Goal: Task Accomplishment & Management: Manage account settings

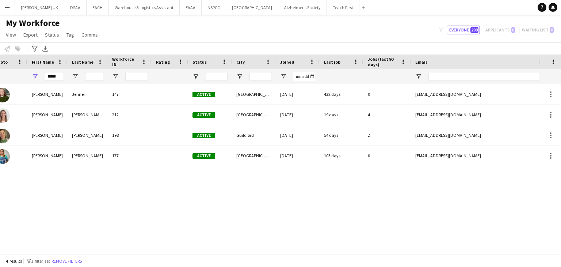
scroll to position [0, 20]
click at [33, 10] on button "[PERSON_NAME] UK Close" at bounding box center [39, 7] width 49 height 14
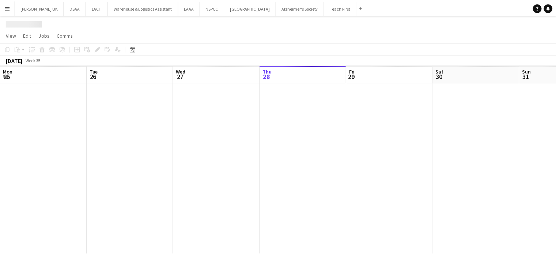
scroll to position [0, 175]
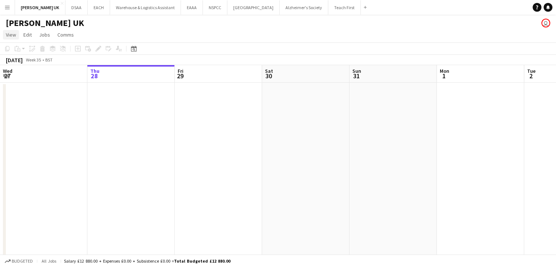
click at [8, 37] on span "View" at bounding box center [11, 34] width 10 height 7
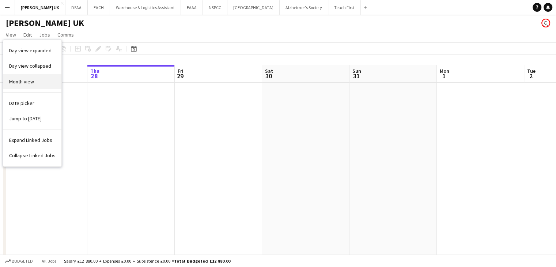
click at [23, 89] on link "Month view" at bounding box center [32, 81] width 58 height 15
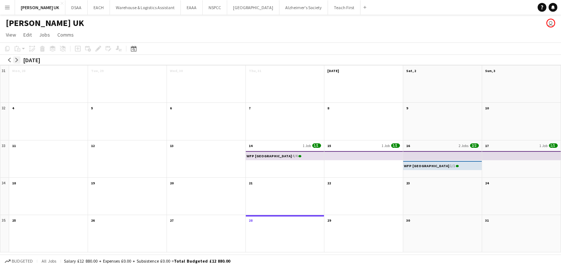
click at [17, 62] on button "arrow-right" at bounding box center [16, 59] width 7 height 7
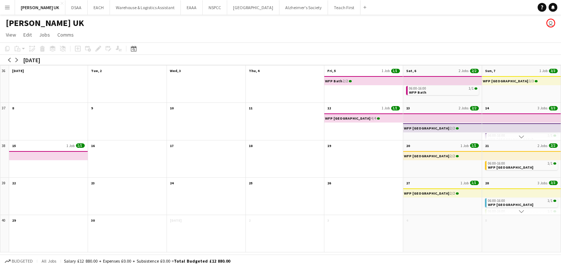
click at [532, 82] on app-mini-top-bar "WFP [GEOGRAPHIC_DATA] 3/3" at bounding box center [522, 80] width 80 height 9
click at [508, 73] on app-month-view-date-header "Sun, 7 1 Job 3/3" at bounding box center [521, 69] width 79 height 9
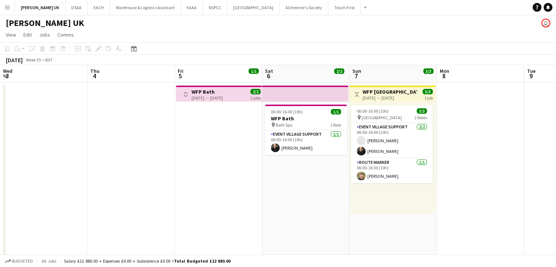
scroll to position [0, 251]
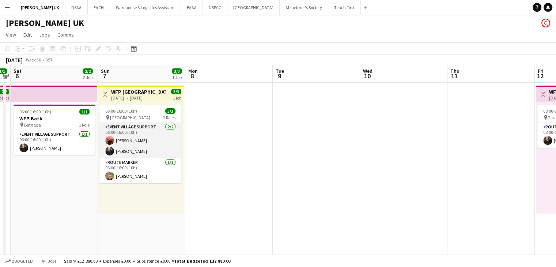
click at [139, 140] on app-card-role "Event Village Support [DATE] 06:00-16:00 (10h) [PERSON_NAME] [PERSON_NAME]" at bounding box center [140, 140] width 82 height 35
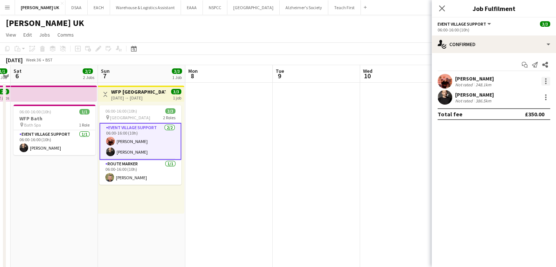
click at [548, 83] on div at bounding box center [545, 81] width 9 height 9
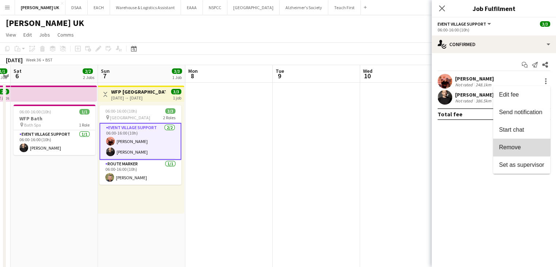
click at [515, 143] on button "Remove" at bounding box center [521, 148] width 57 height 18
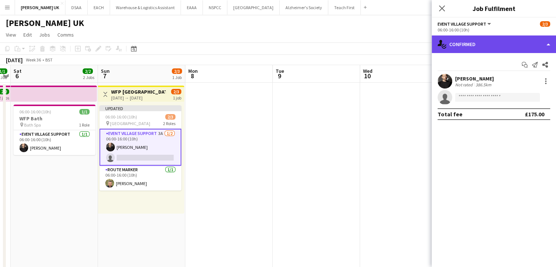
click at [490, 47] on div "single-neutral-actions-check-2 Confirmed" at bounding box center [494, 44] width 124 height 18
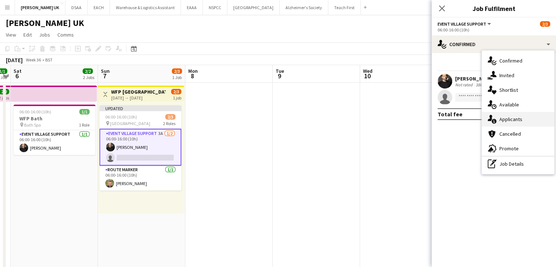
click at [508, 125] on div "single-neutral-actions-information Applicants" at bounding box center [518, 119] width 72 height 15
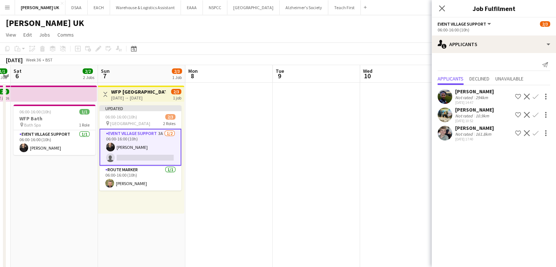
click at [392, 176] on app-date-cell at bounding box center [403, 248] width 87 height 330
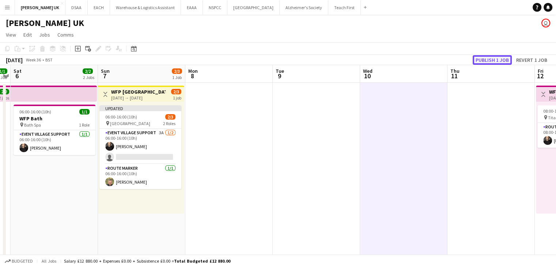
click at [481, 60] on button "Publish 1 job" at bounding box center [492, 60] width 39 height 10
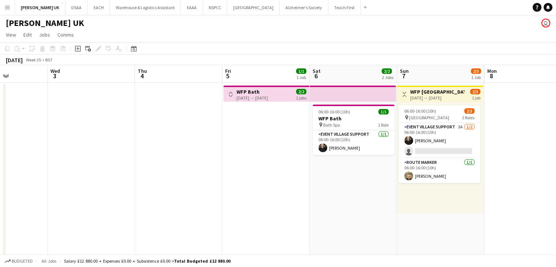
scroll to position [0, 304]
